Goal: Contribute content

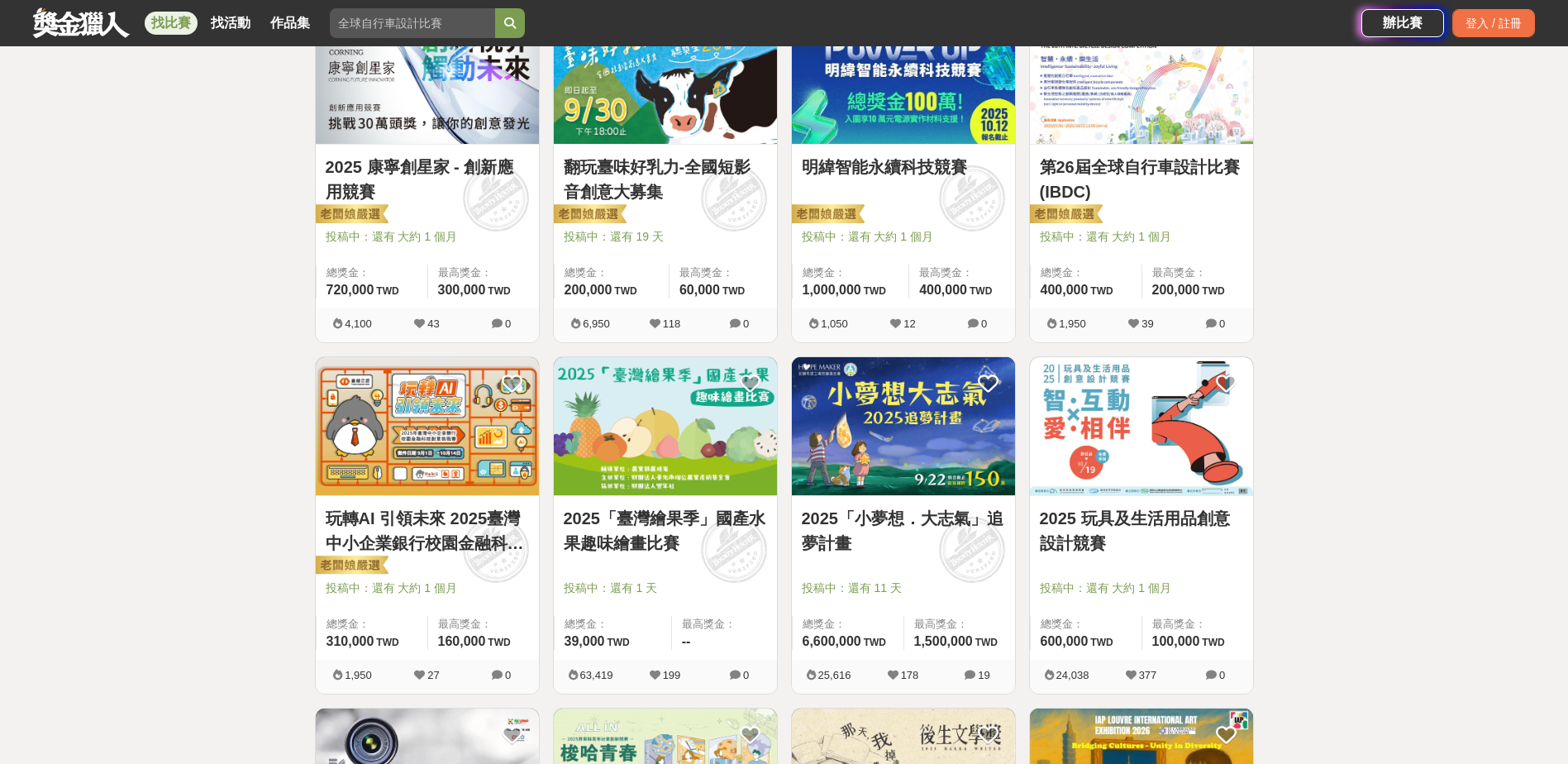
scroll to position [1124, 0]
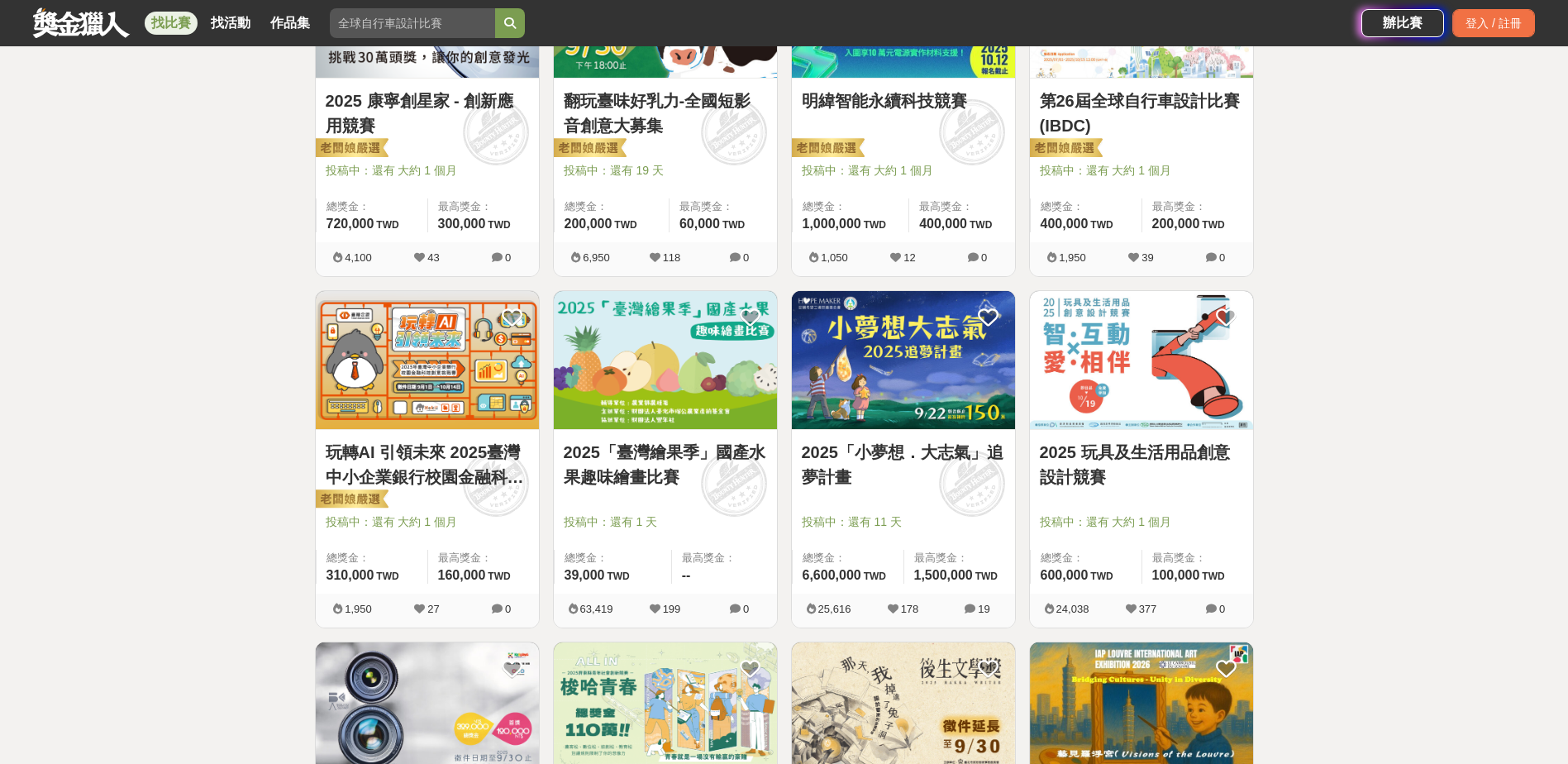
click at [443, 420] on img at bounding box center [427, 360] width 223 height 138
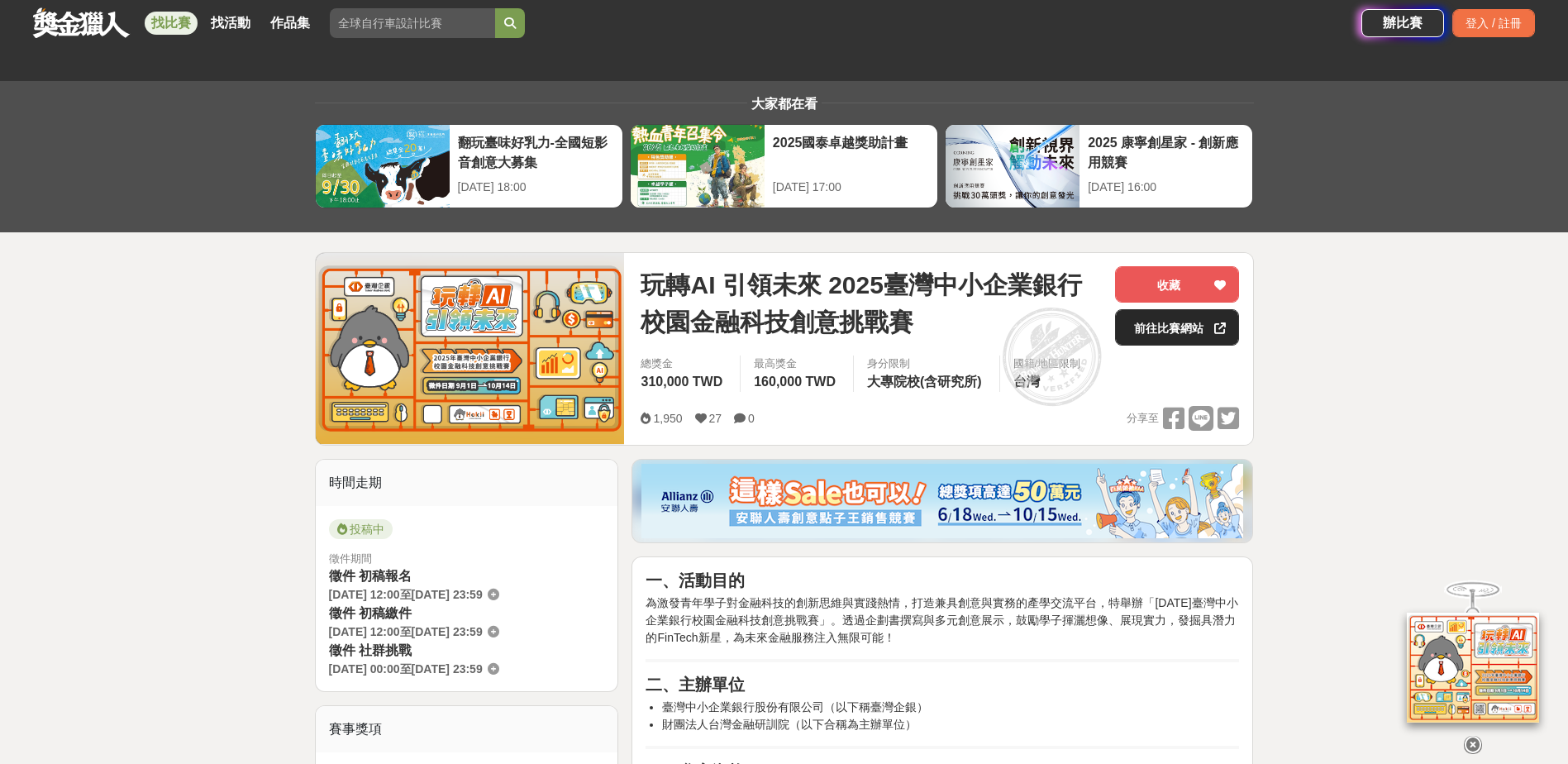
click at [1166, 338] on link "前往比賽網站" at bounding box center [1177, 326] width 124 height 36
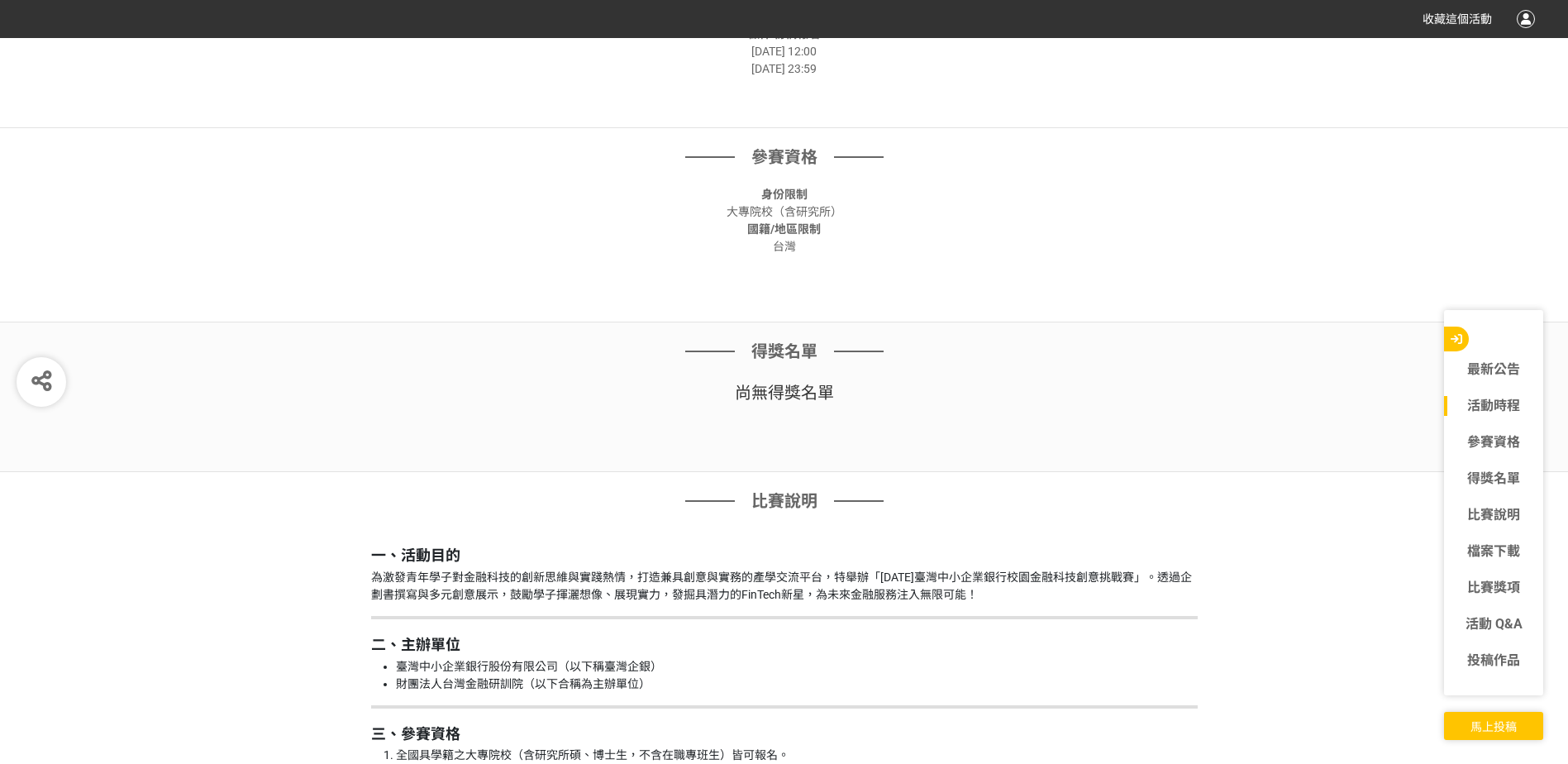
scroll to position [661, 0]
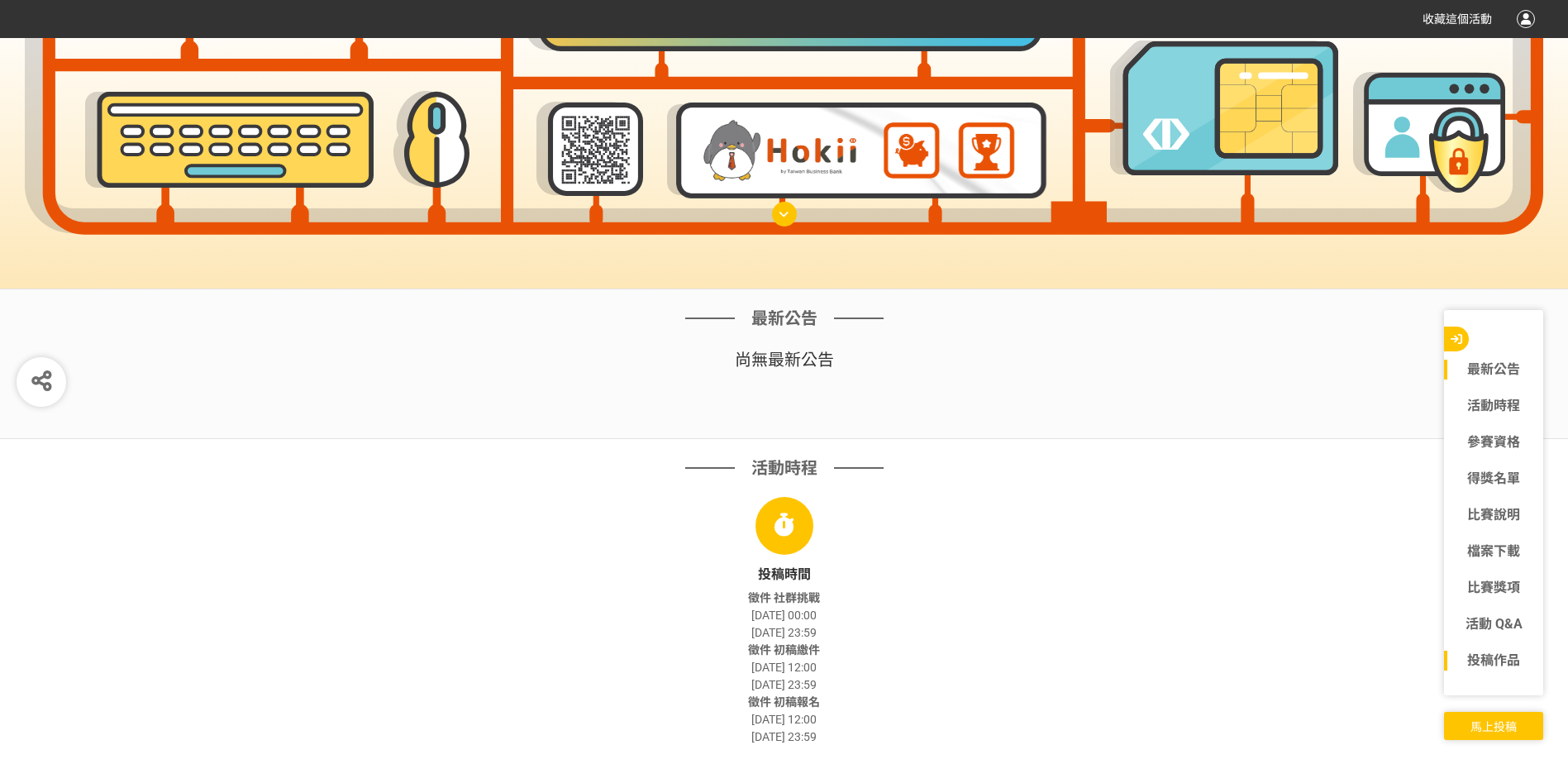
click at [1495, 677] on div "投稿作品" at bounding box center [1493, 660] width 99 height 36
click at [1495, 652] on link "投稿作品" at bounding box center [1493, 660] width 99 height 20
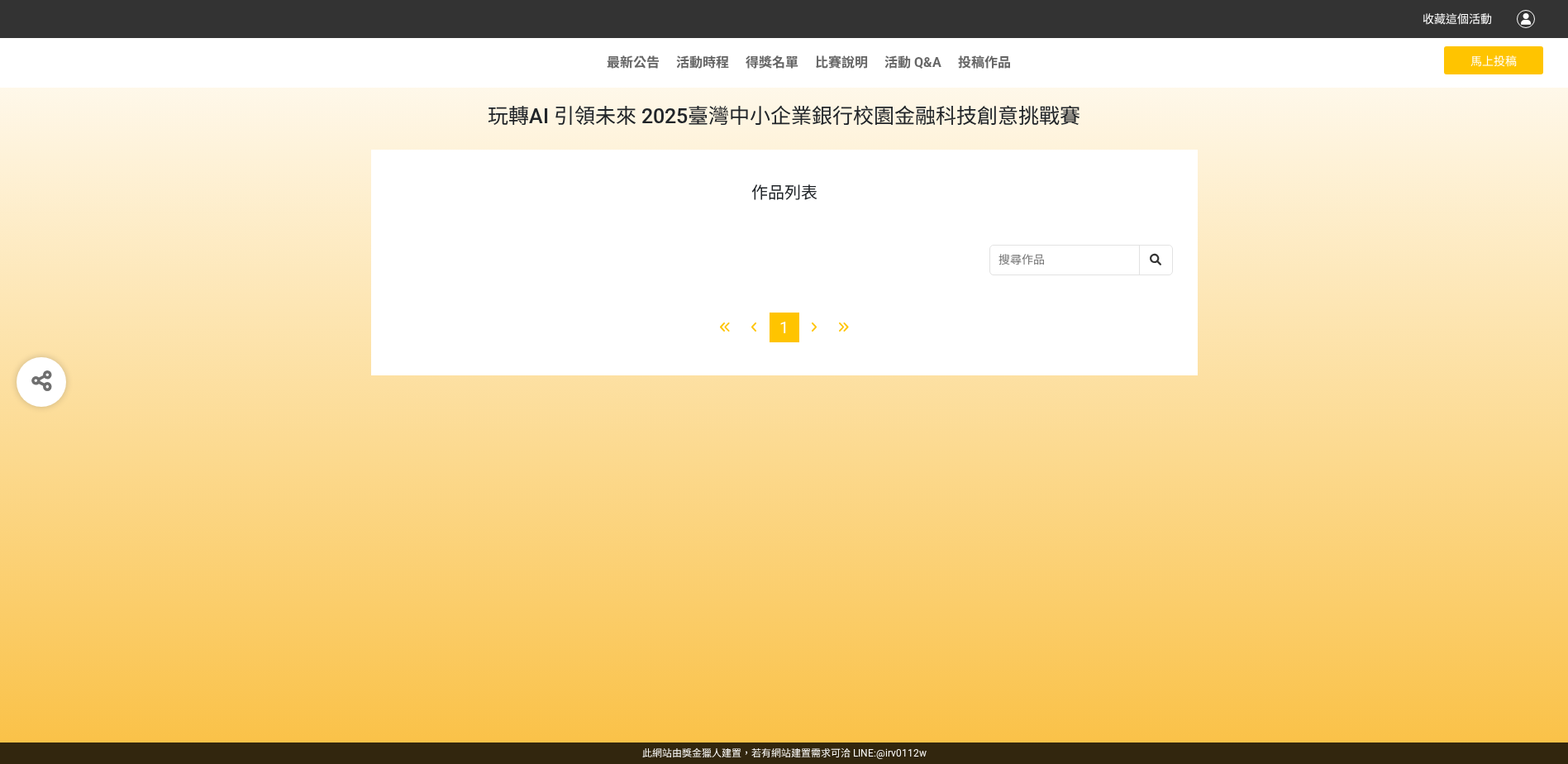
click at [783, 333] on span "1" at bounding box center [784, 326] width 9 height 20
click at [811, 326] on div at bounding box center [814, 327] width 30 height 30
